Goal: Task Accomplishment & Management: Use online tool/utility

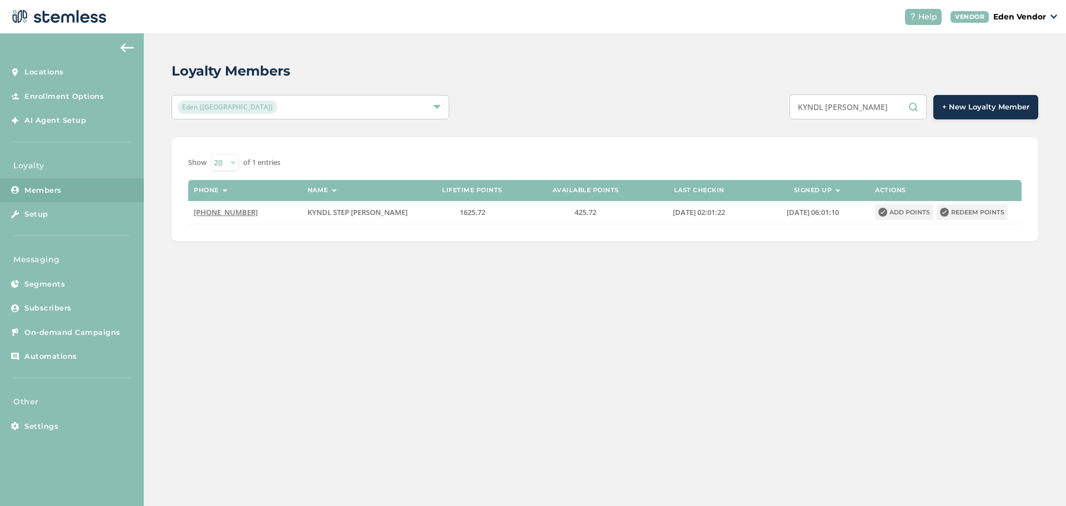
click at [728, 148] on div "Loyalty Members Eden (Okmulgee) KYNDL [PERSON_NAME] + New Loyalty Member Show 2…" at bounding box center [605, 150] width 922 height 235
type input "[PERSON_NAME]"
click at [978, 215] on button "Redeem points" at bounding box center [972, 212] width 71 height 16
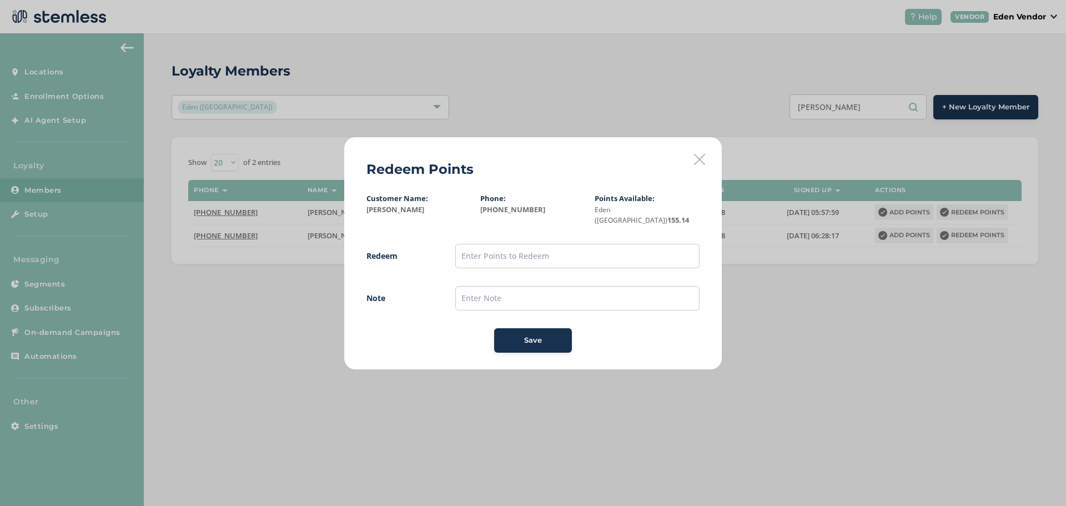
click at [707, 166] on div "Redeem Points Customer Name: [PERSON_NAME] Phone: [PHONE_NUMBER] Points Availab…" at bounding box center [532, 253] width 377 height 232
click at [700, 165] on icon at bounding box center [699, 159] width 11 height 11
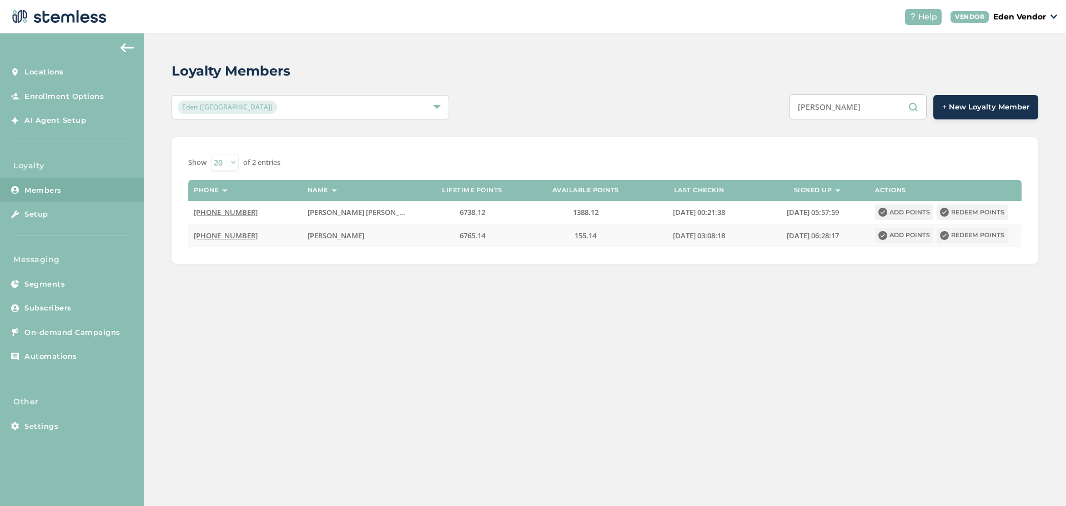
click at [957, 235] on button "Redeem points" at bounding box center [972, 236] width 71 height 16
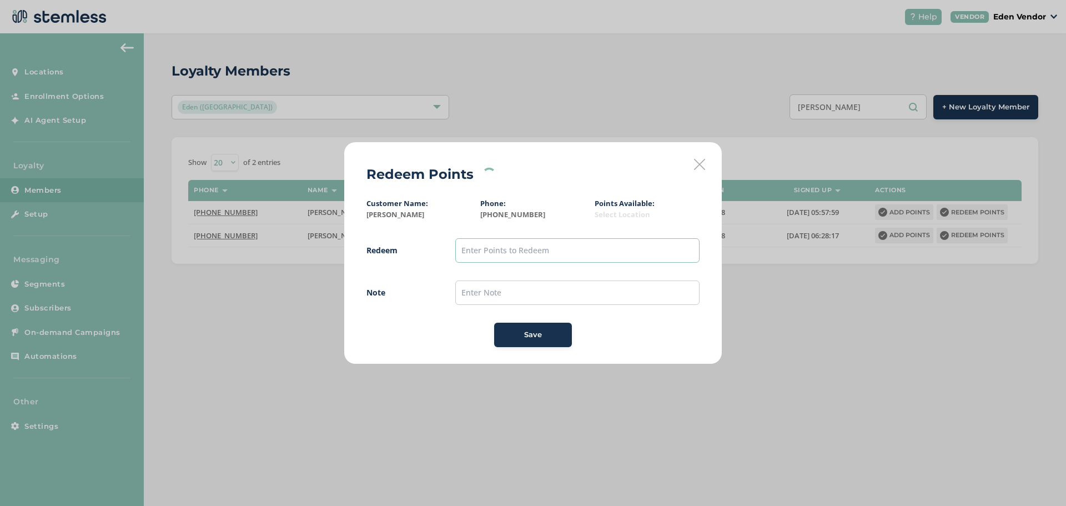
click at [596, 257] on input "text" at bounding box center [577, 250] width 244 height 24
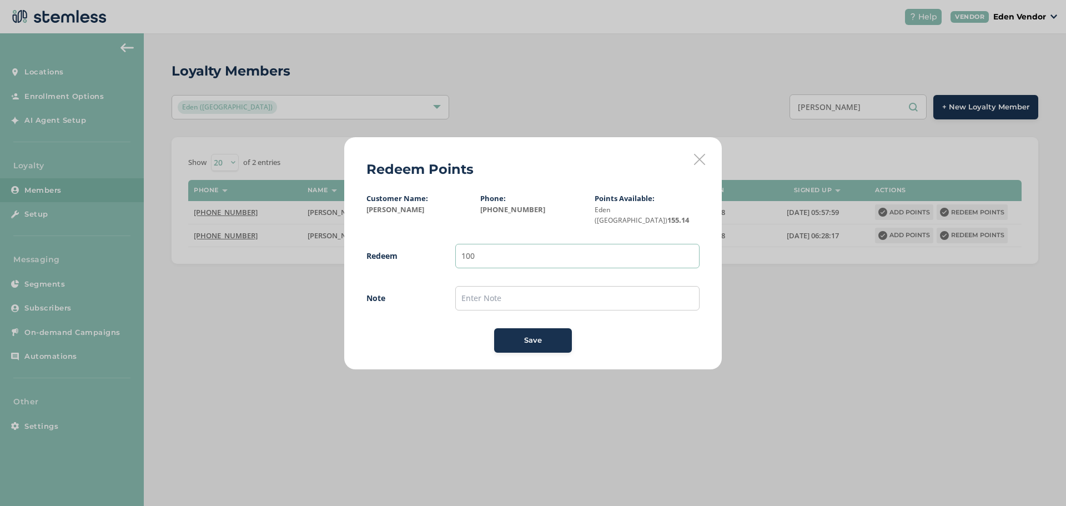
type input "100"
type input "9/6"
click at [536, 335] on span "Save" at bounding box center [533, 340] width 18 height 11
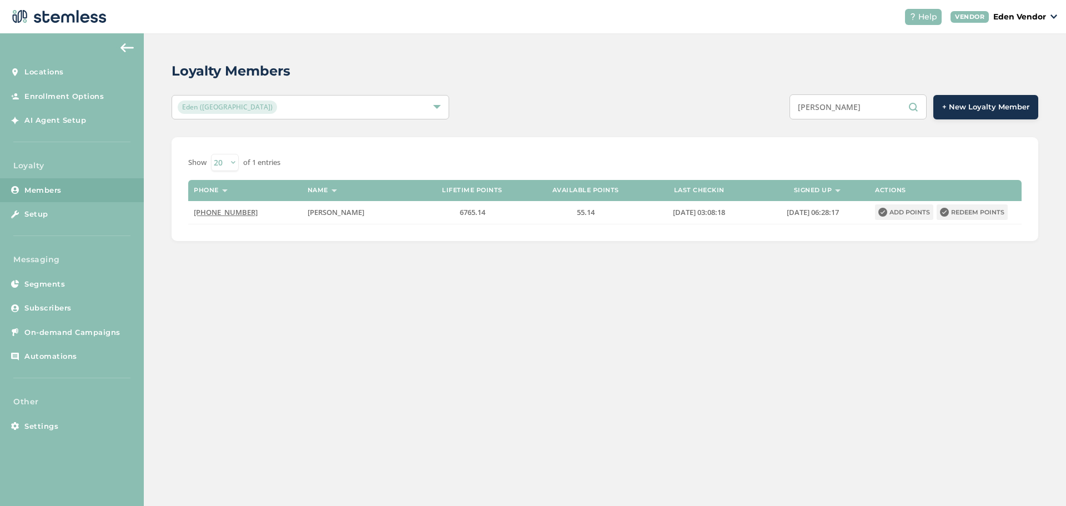
click at [882, 107] on input "[PERSON_NAME]" at bounding box center [857, 106] width 137 height 25
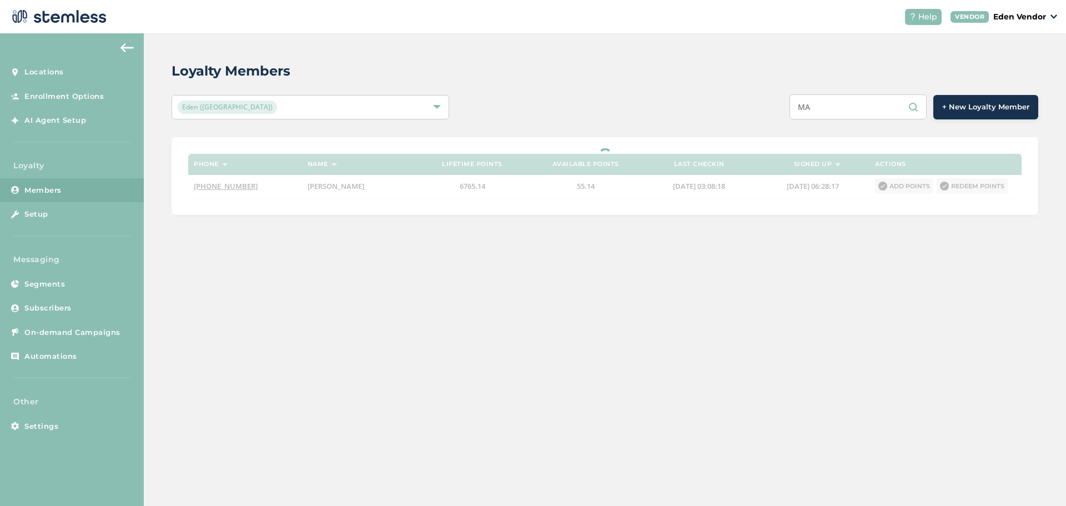
type input "M"
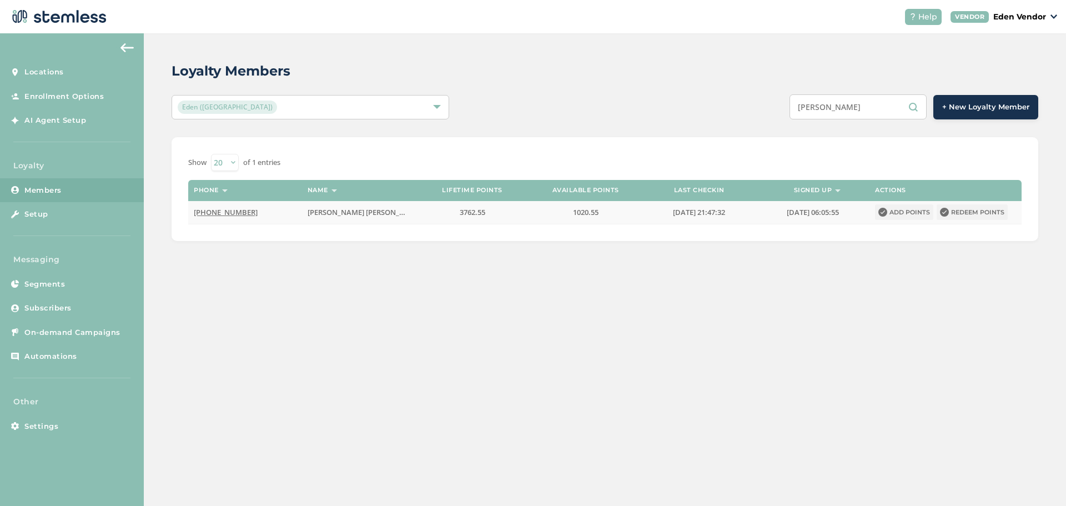
type input "[PERSON_NAME]"
click at [973, 212] on button "Redeem points" at bounding box center [972, 212] width 71 height 16
